Goal: Navigation & Orientation: Go to known website

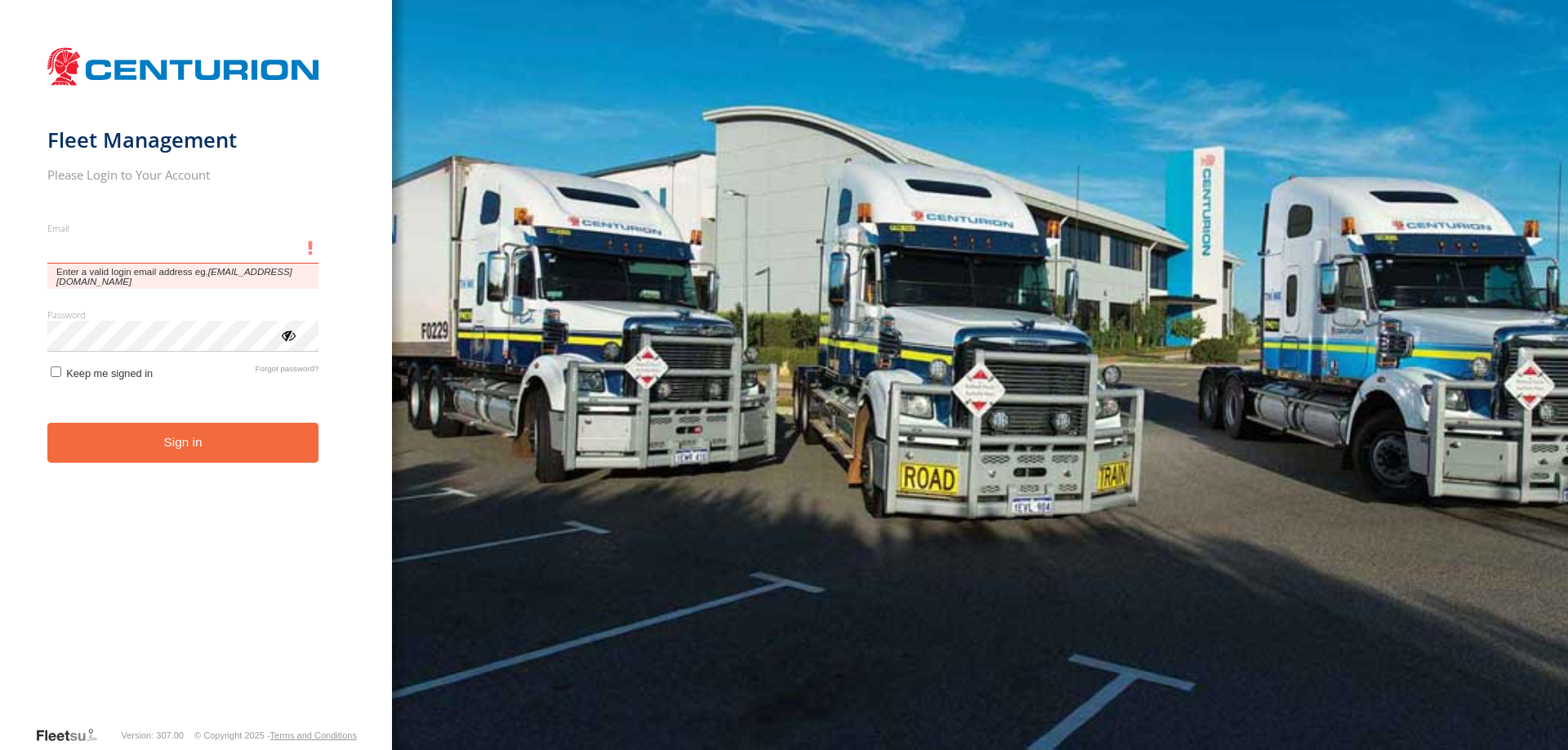
type input "**********"
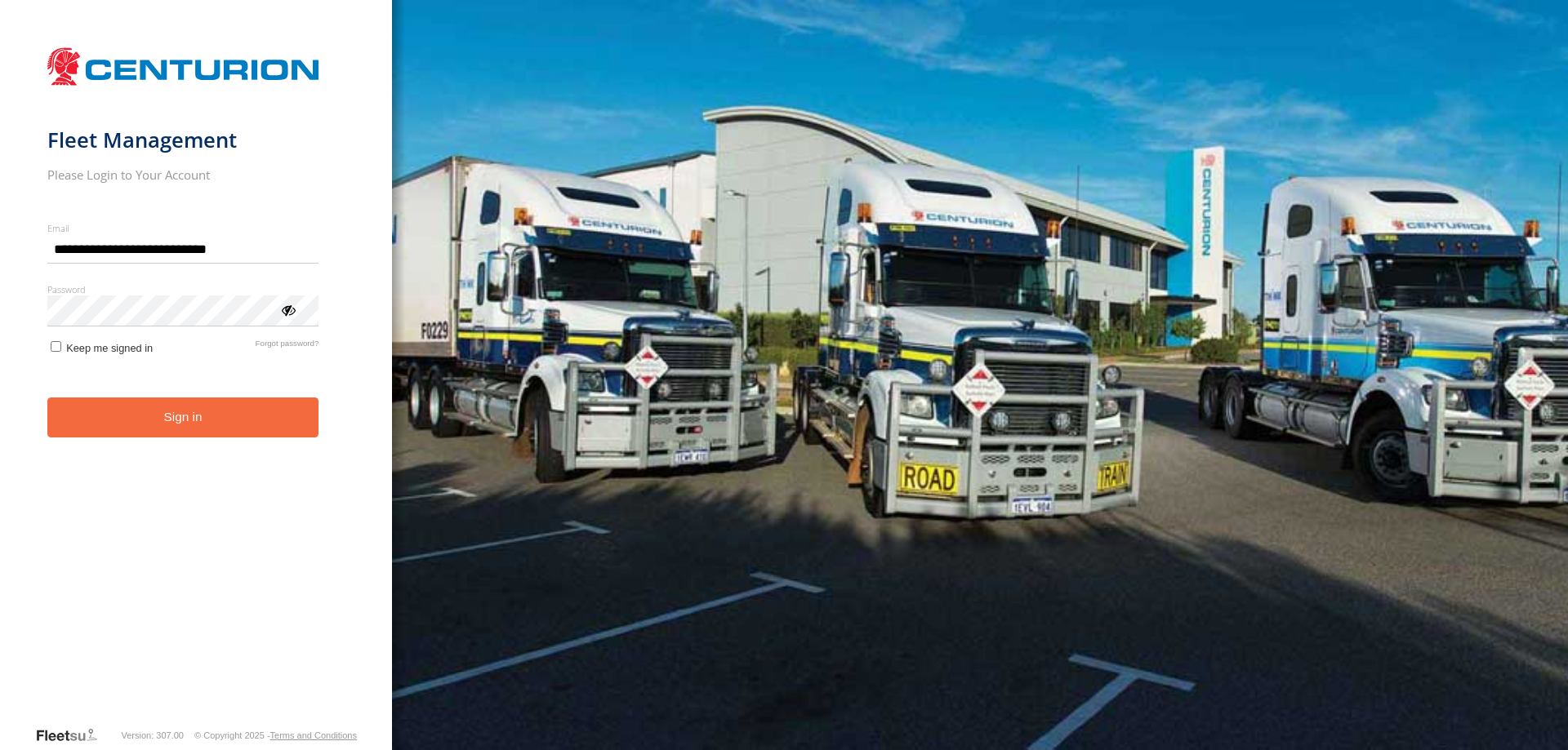
click at [216, 433] on button "Sign in" at bounding box center [184, 418] width 272 height 40
click at [226, 421] on button "Sign in" at bounding box center [184, 418] width 272 height 40
